Goal: Task Accomplishment & Management: Use online tool/utility

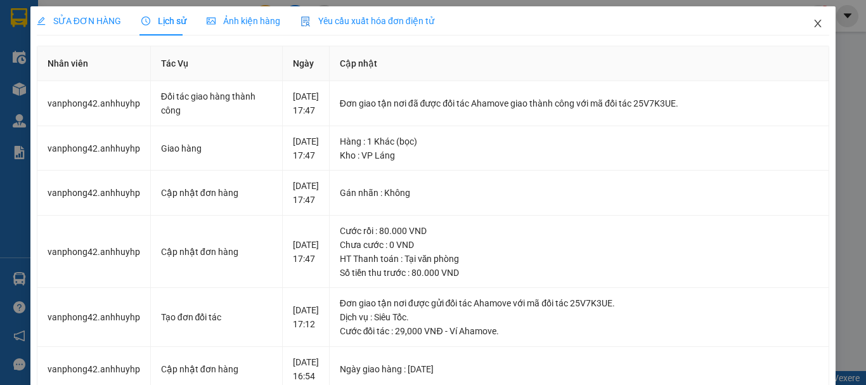
click at [815, 26] on icon "close" at bounding box center [818, 24] width 7 height 8
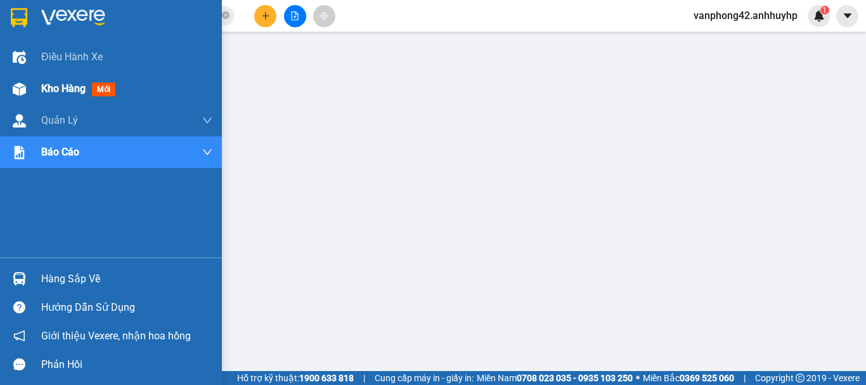
click at [74, 94] on span "Kho hàng" at bounding box center [63, 88] width 44 height 12
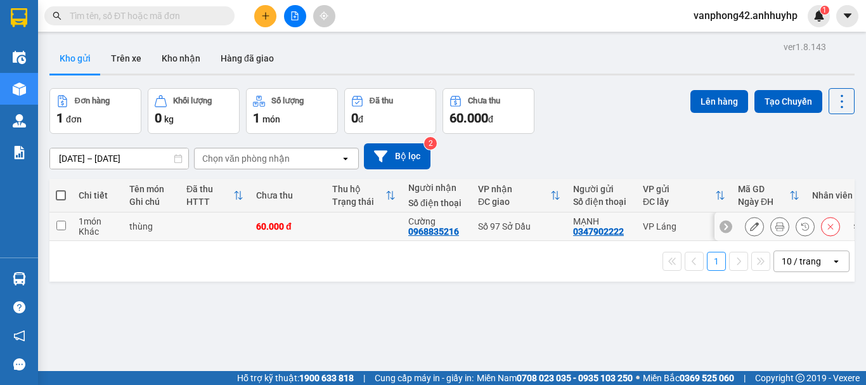
drag, startPoint x: 62, startPoint y: 224, endPoint x: 73, endPoint y: 219, distance: 12.2
click at [62, 224] on input "checkbox" at bounding box center [61, 226] width 10 height 10
checkbox input "true"
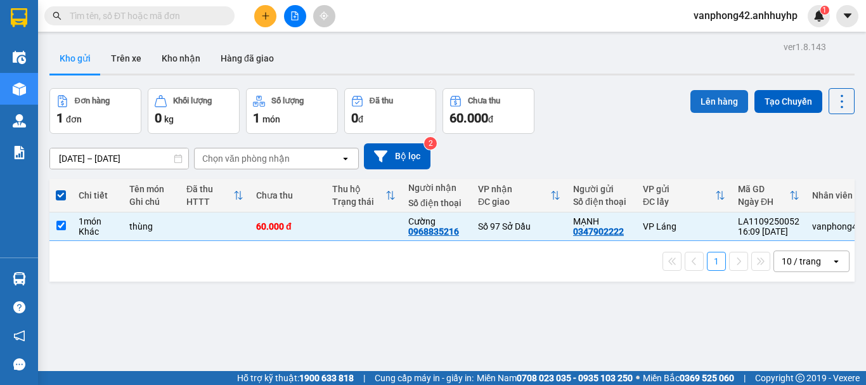
click at [716, 106] on button "Lên hàng" at bounding box center [719, 101] width 58 height 23
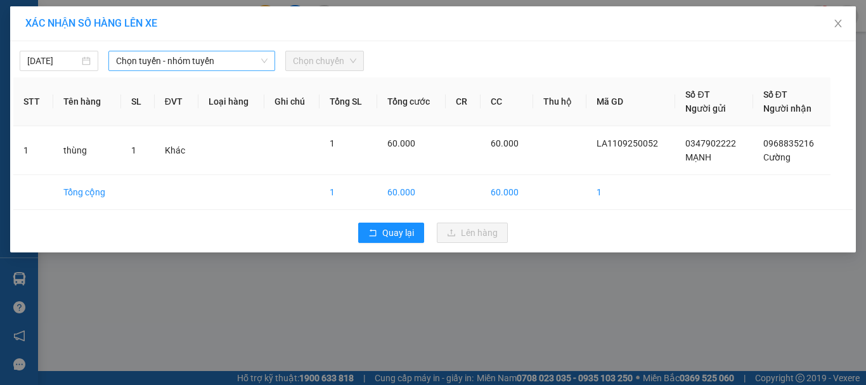
click at [140, 60] on span "Chọn tuyến - nhóm tuyến" at bounding box center [192, 60] width 152 height 19
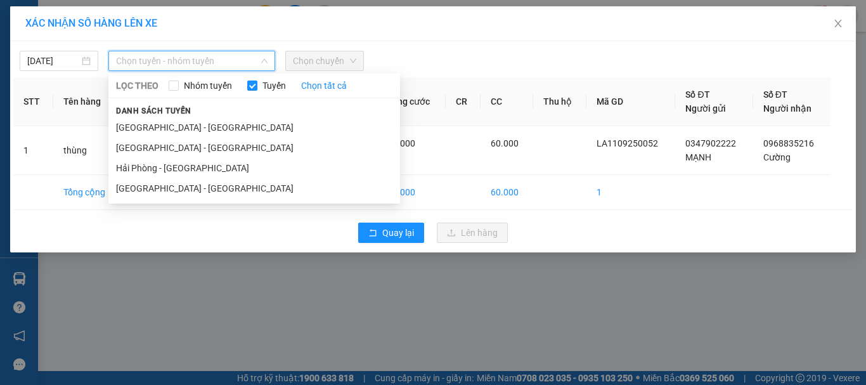
drag, startPoint x: 170, startPoint y: 145, endPoint x: 245, endPoint y: 112, distance: 82.3
click at [171, 143] on li "Hà Nội - Hải Phòng" at bounding box center [254, 148] width 292 height 20
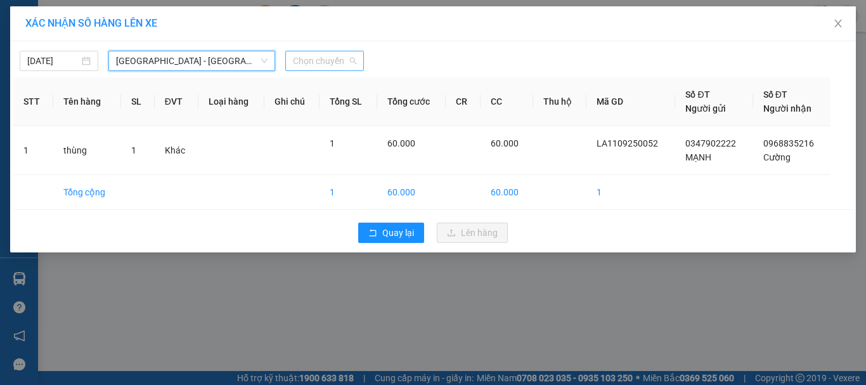
click at [332, 65] on span "Chọn chuyến" at bounding box center [324, 60] width 63 height 19
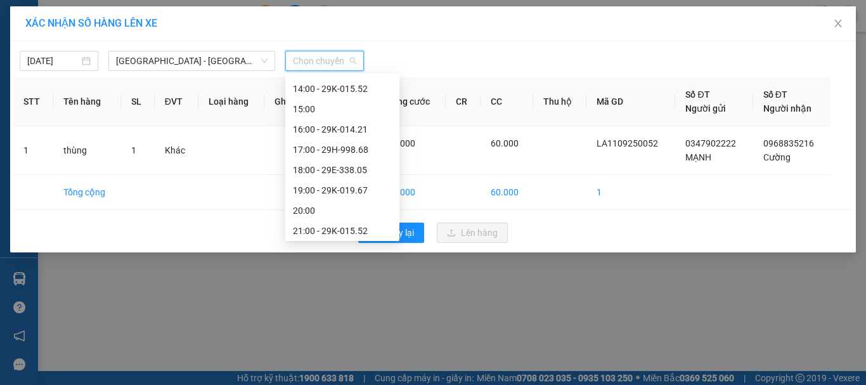
scroll to position [183, 0]
click at [344, 190] on div "19:00 - 29K-019.67" at bounding box center [342, 188] width 99 height 14
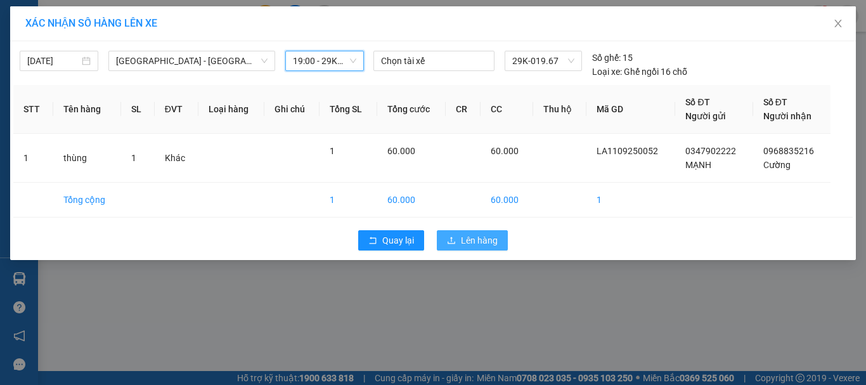
click at [478, 247] on span "Lên hàng" at bounding box center [479, 240] width 37 height 14
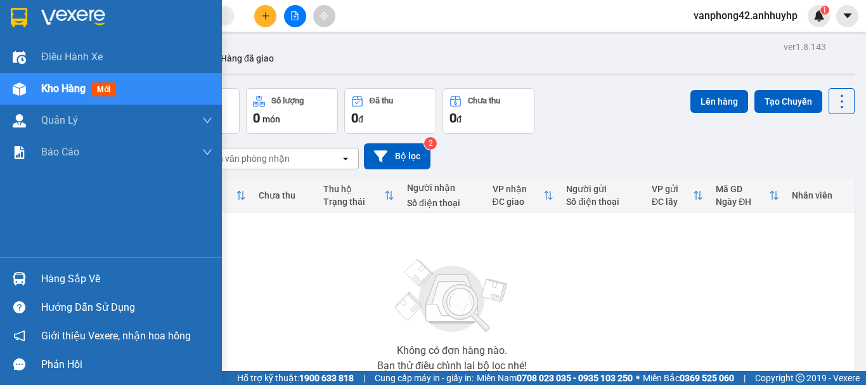
click at [47, 280] on div "Hàng sắp về" at bounding box center [126, 278] width 171 height 19
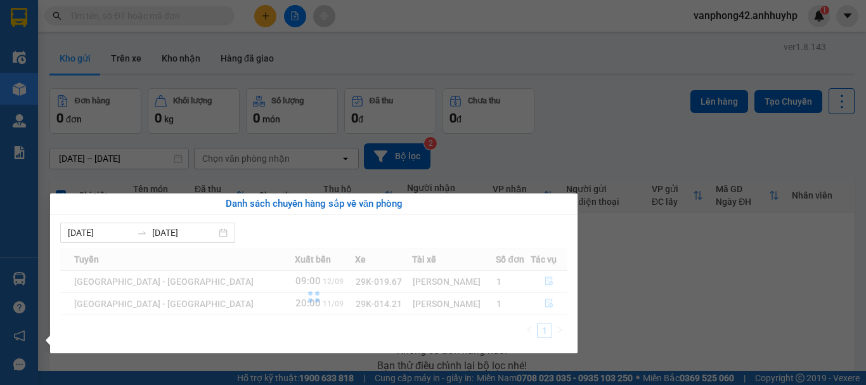
click at [543, 305] on div at bounding box center [313, 297] width 507 height 98
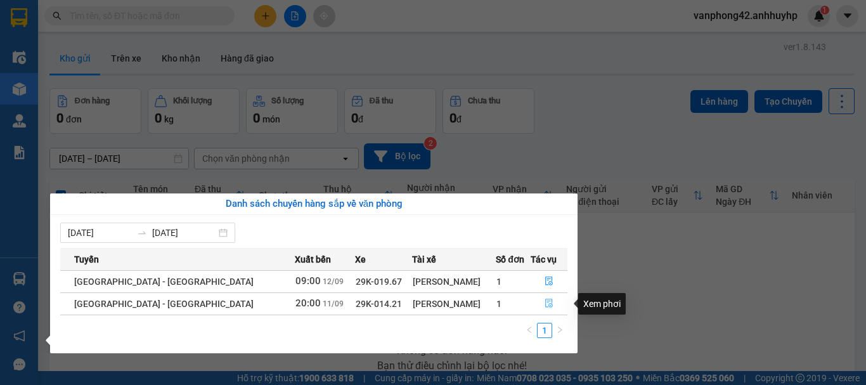
click at [545, 306] on icon "file-done" at bounding box center [549, 303] width 9 height 9
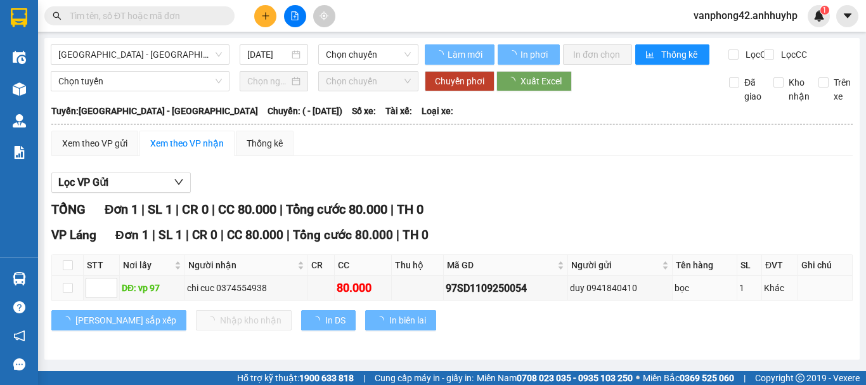
type input "11/09/2025"
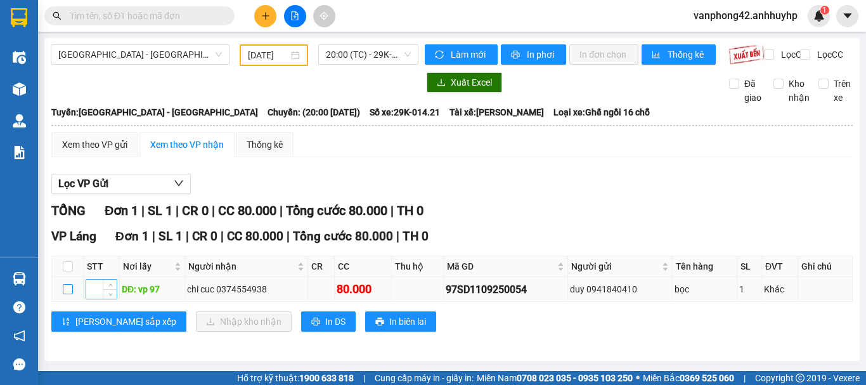
drag, startPoint x: 67, startPoint y: 299, endPoint x: 94, endPoint y: 296, distance: 27.4
click at [67, 294] on input "checkbox" at bounding box center [68, 289] width 10 height 10
checkbox input "true"
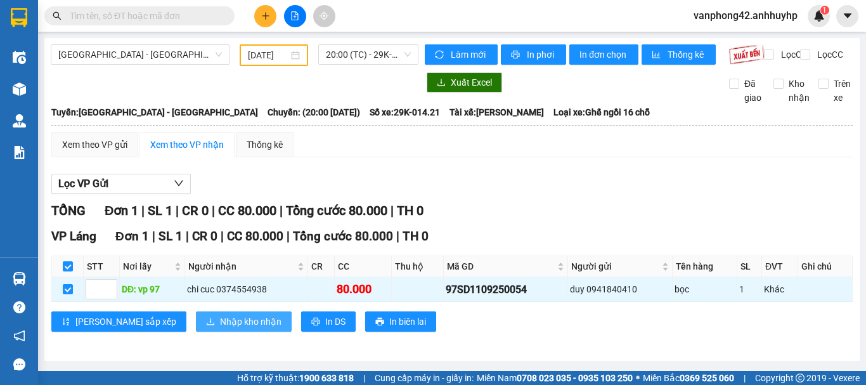
click at [220, 328] on span "Nhập kho nhận" at bounding box center [251, 321] width 62 height 14
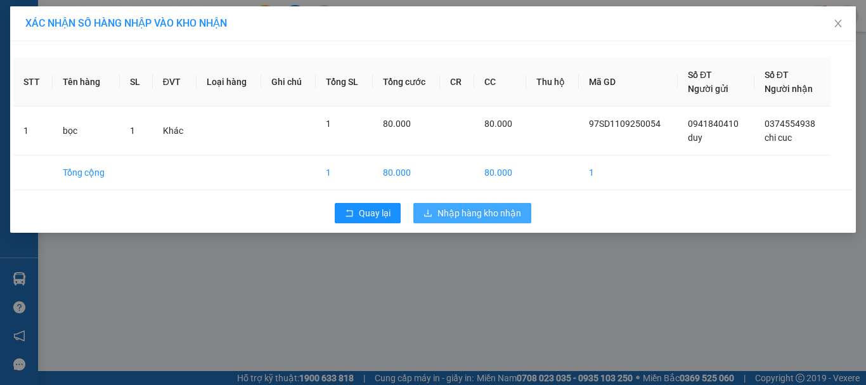
click at [462, 215] on span "Nhập hàng kho nhận" at bounding box center [479, 213] width 84 height 14
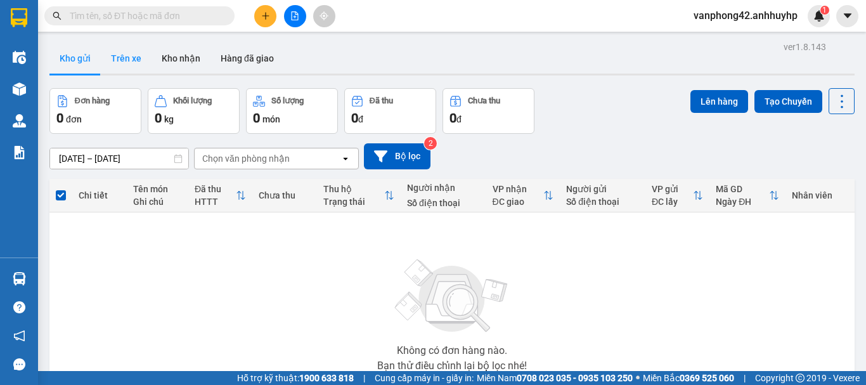
drag, startPoint x: 126, startPoint y: 54, endPoint x: 137, endPoint y: 58, distance: 11.7
click at [127, 55] on button "Trên xe" at bounding box center [126, 58] width 51 height 30
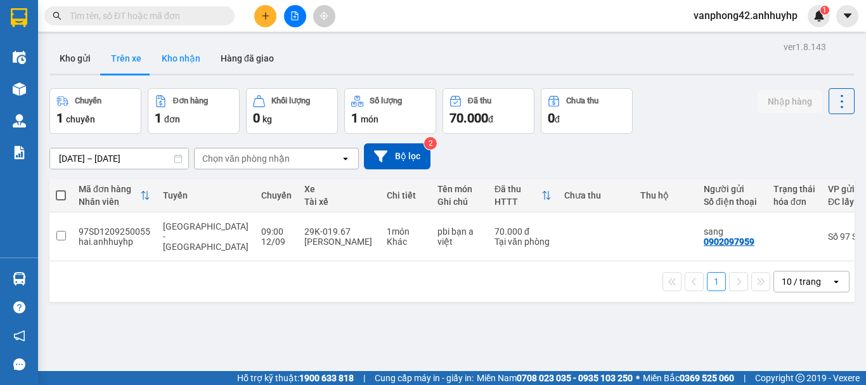
click at [178, 59] on button "Kho nhận" at bounding box center [181, 58] width 59 height 30
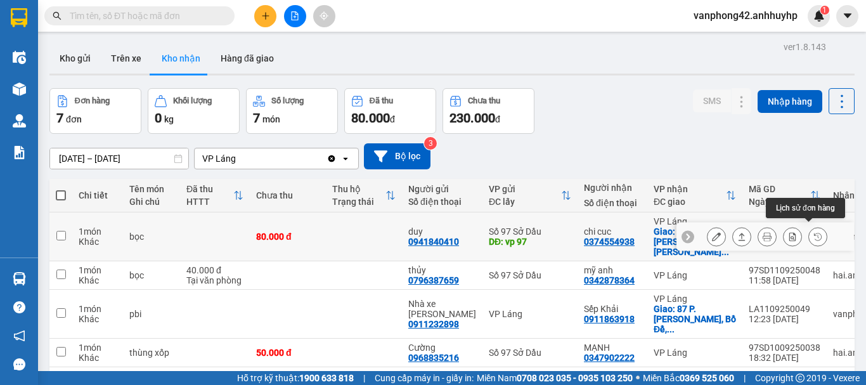
click at [813, 233] on icon at bounding box center [817, 236] width 9 height 9
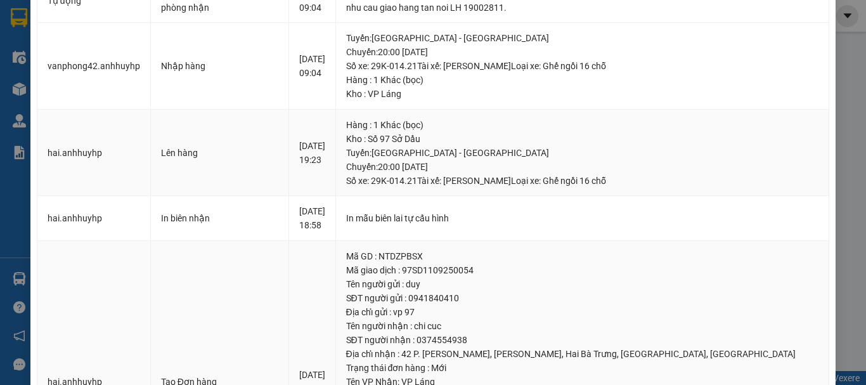
scroll to position [190, 0]
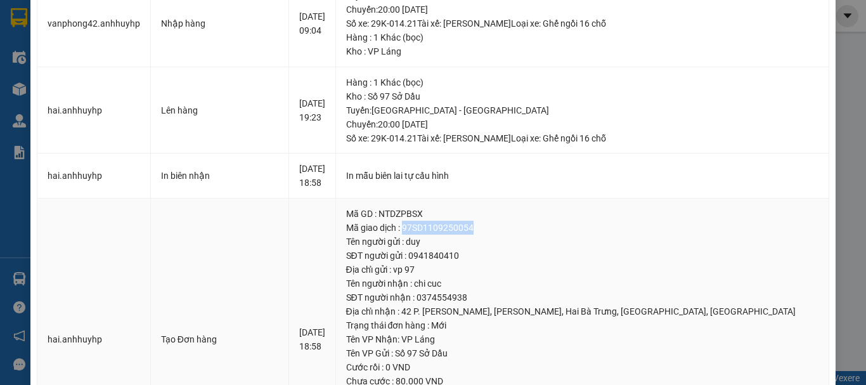
drag, startPoint x: 487, startPoint y: 271, endPoint x: 406, endPoint y: 271, distance: 80.5
click at [406, 235] on div "Mã giao dịch : 97SD1109250054" at bounding box center [582, 228] width 473 height 14
copy div "97SD1109250054"
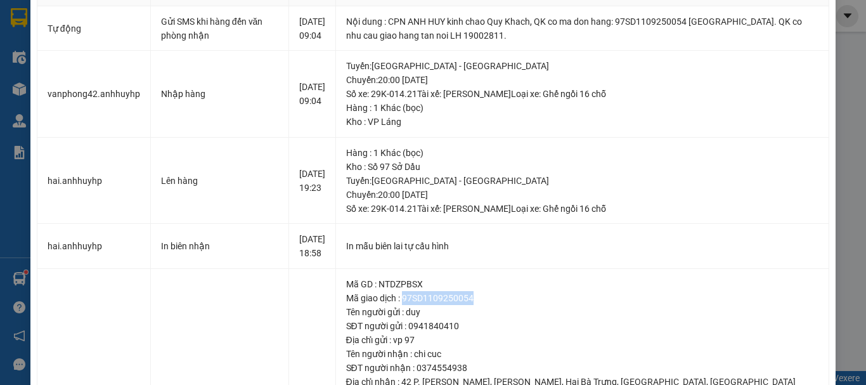
scroll to position [0, 0]
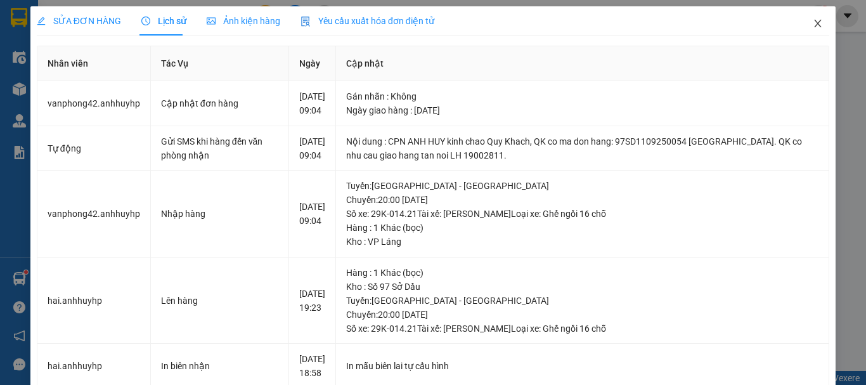
drag, startPoint x: 807, startPoint y: 27, endPoint x: 371, endPoint y: 3, distance: 436.9
click at [813, 26] on icon "close" at bounding box center [818, 23] width 10 height 10
